Goal: Find specific fact: Find specific fact

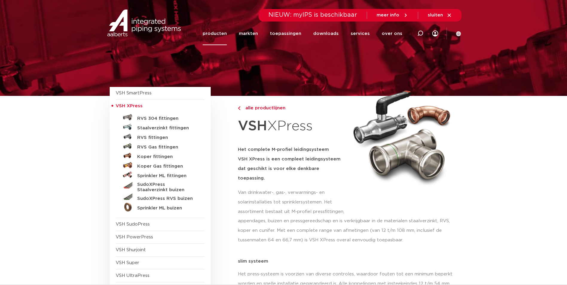
click at [152, 123] on link "Staalverzinkt fittingen" at bounding box center [160, 127] width 89 height 10
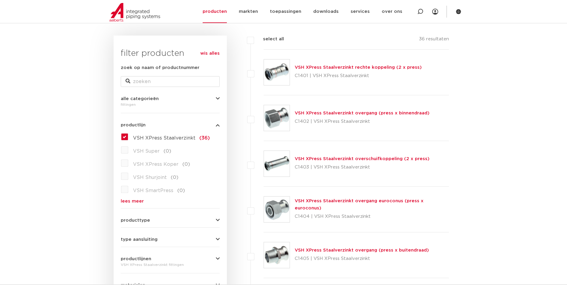
scroll to position [56, 0]
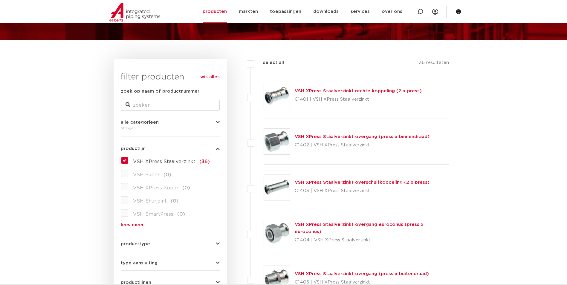
click at [366, 138] on link "VSH XPress Staalverzinkt overgang (press x binnendraad)" at bounding box center [362, 137] width 135 height 4
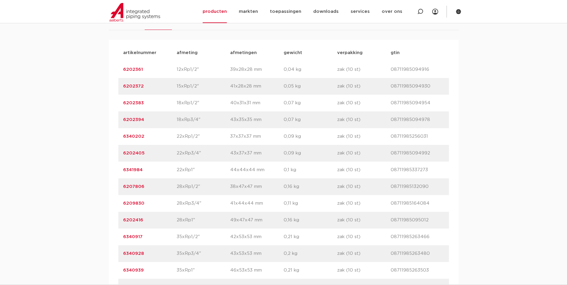
scroll to position [411, 0]
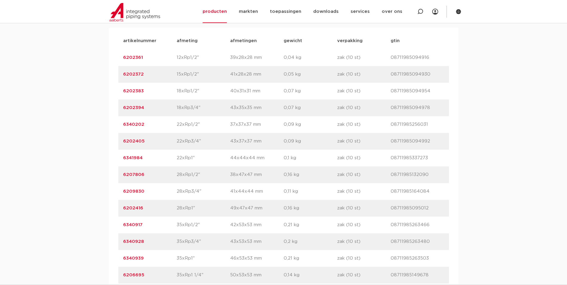
drag, startPoint x: 147, startPoint y: 209, endPoint x: 121, endPoint y: 216, distance: 26.0
click at [121, 216] on div "artikelnummer 6202416 afmeting 28xRp1" [GEOGRAPHIC_DATA] 49x47x47 mm gewicht 0,…" at bounding box center [283, 208] width 331 height 17
copy link "6202416"
